Goal: Task Accomplishment & Management: Use online tool/utility

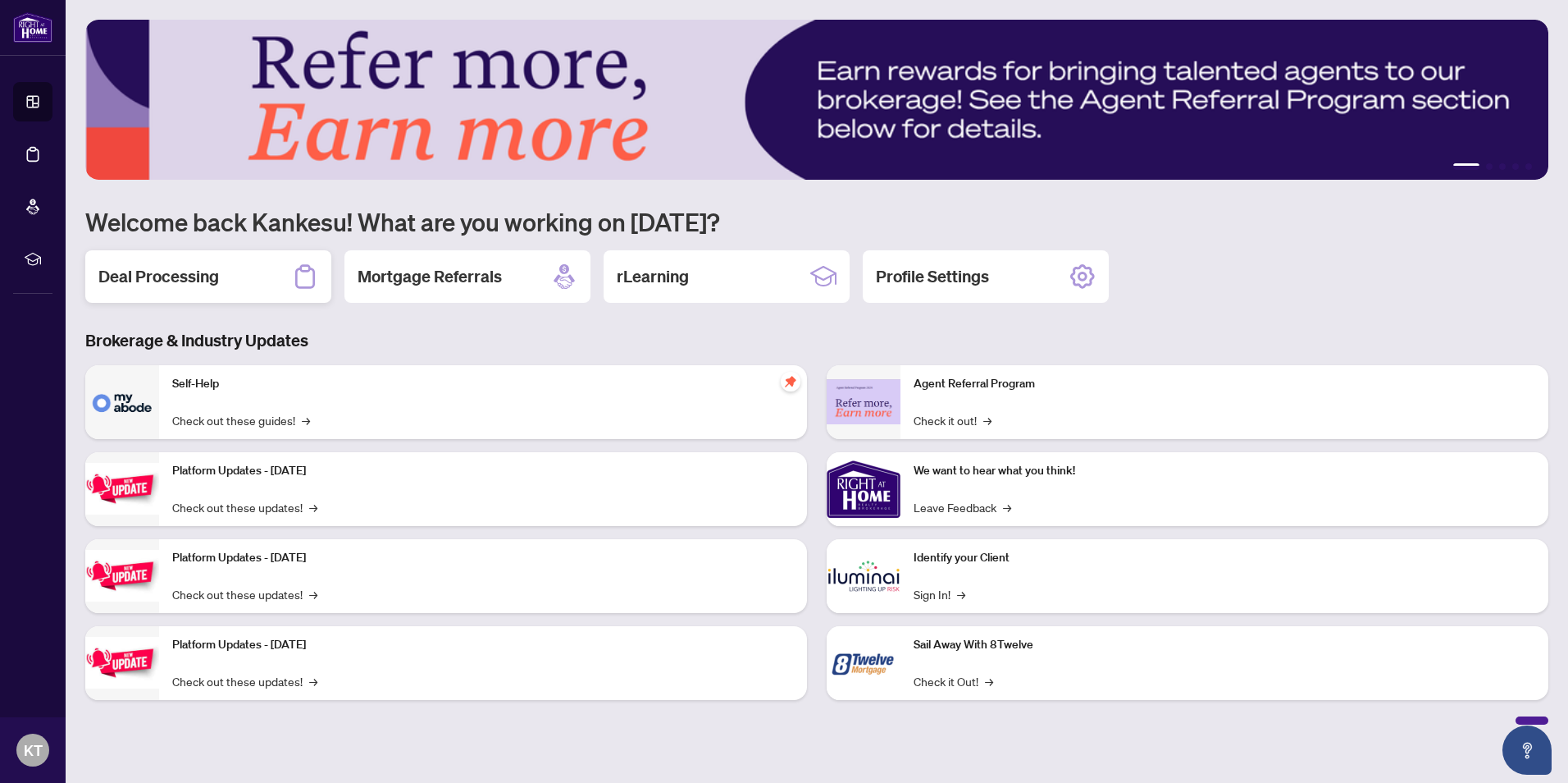
click at [165, 282] on h2 "Deal Processing" at bounding box center [158, 277] width 121 height 23
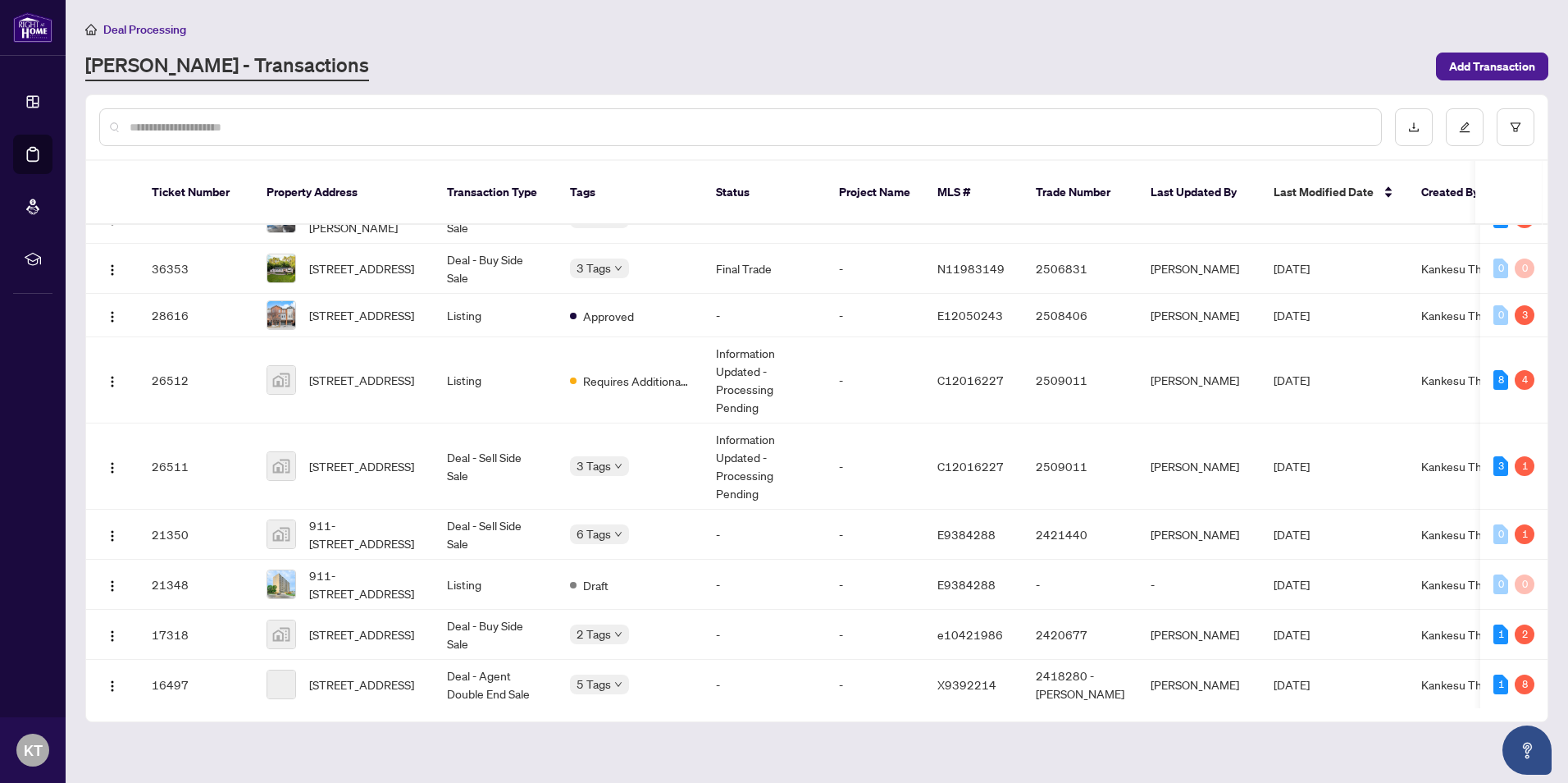
scroll to position [306, 0]
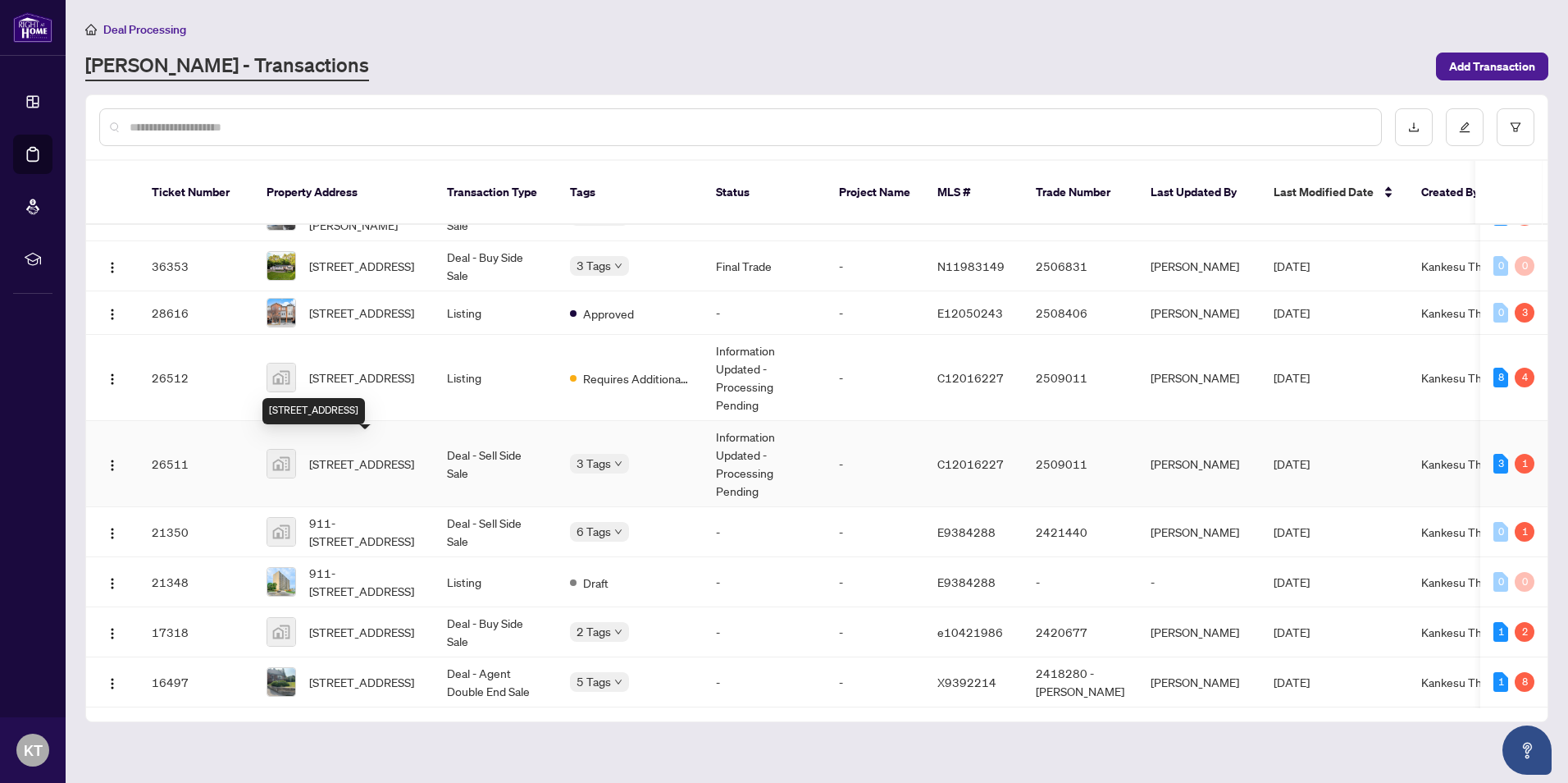
click at [353, 455] on span "[STREET_ADDRESS]" at bounding box center [361, 464] width 105 height 18
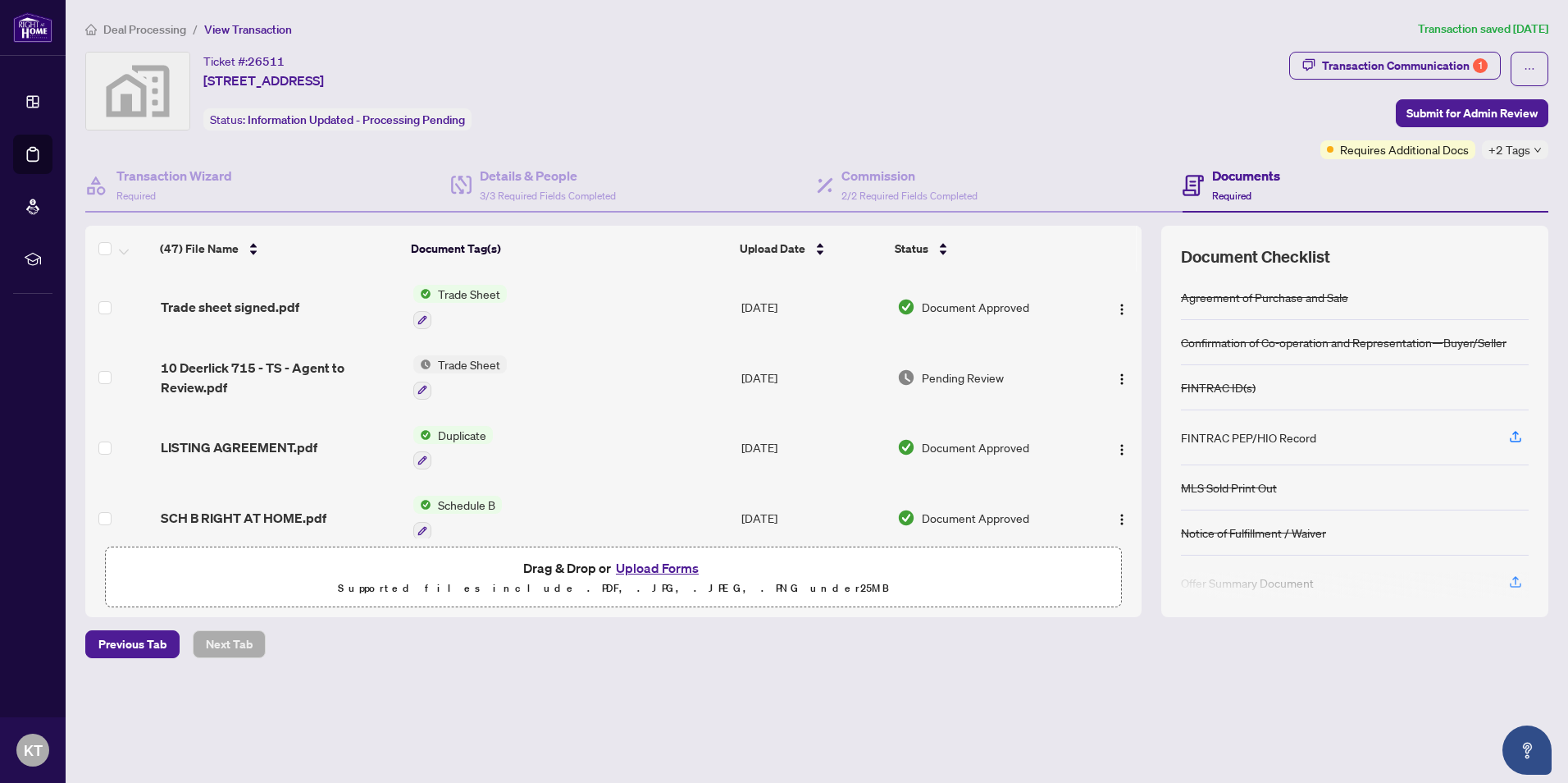
click at [651, 570] on button "Upload Forms" at bounding box center [657, 568] width 92 height 22
